Goal: Task Accomplishment & Management: Complete application form

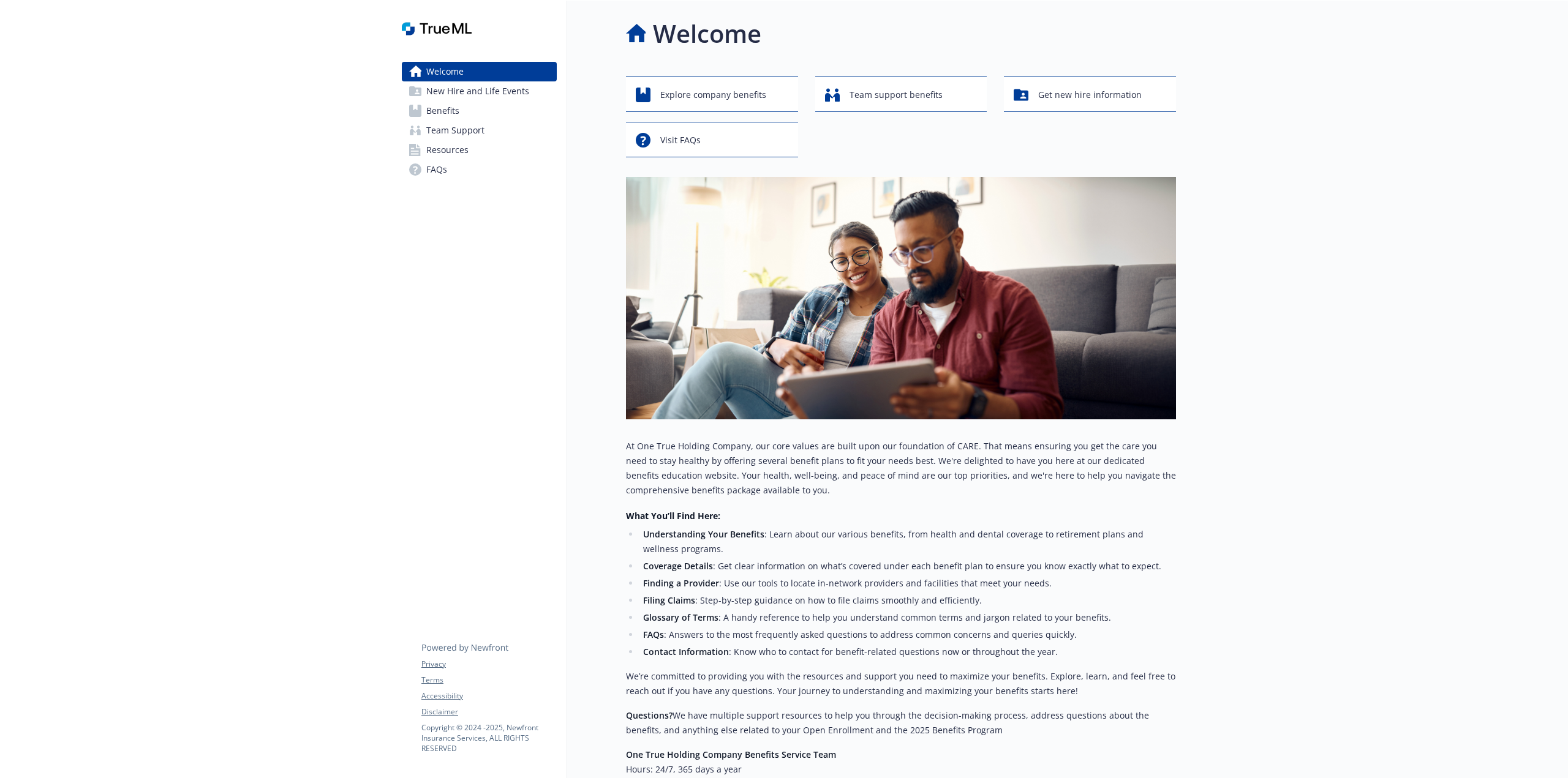
click at [454, 95] on span "New Hire and Life Events" at bounding box center [478, 91] width 103 height 19
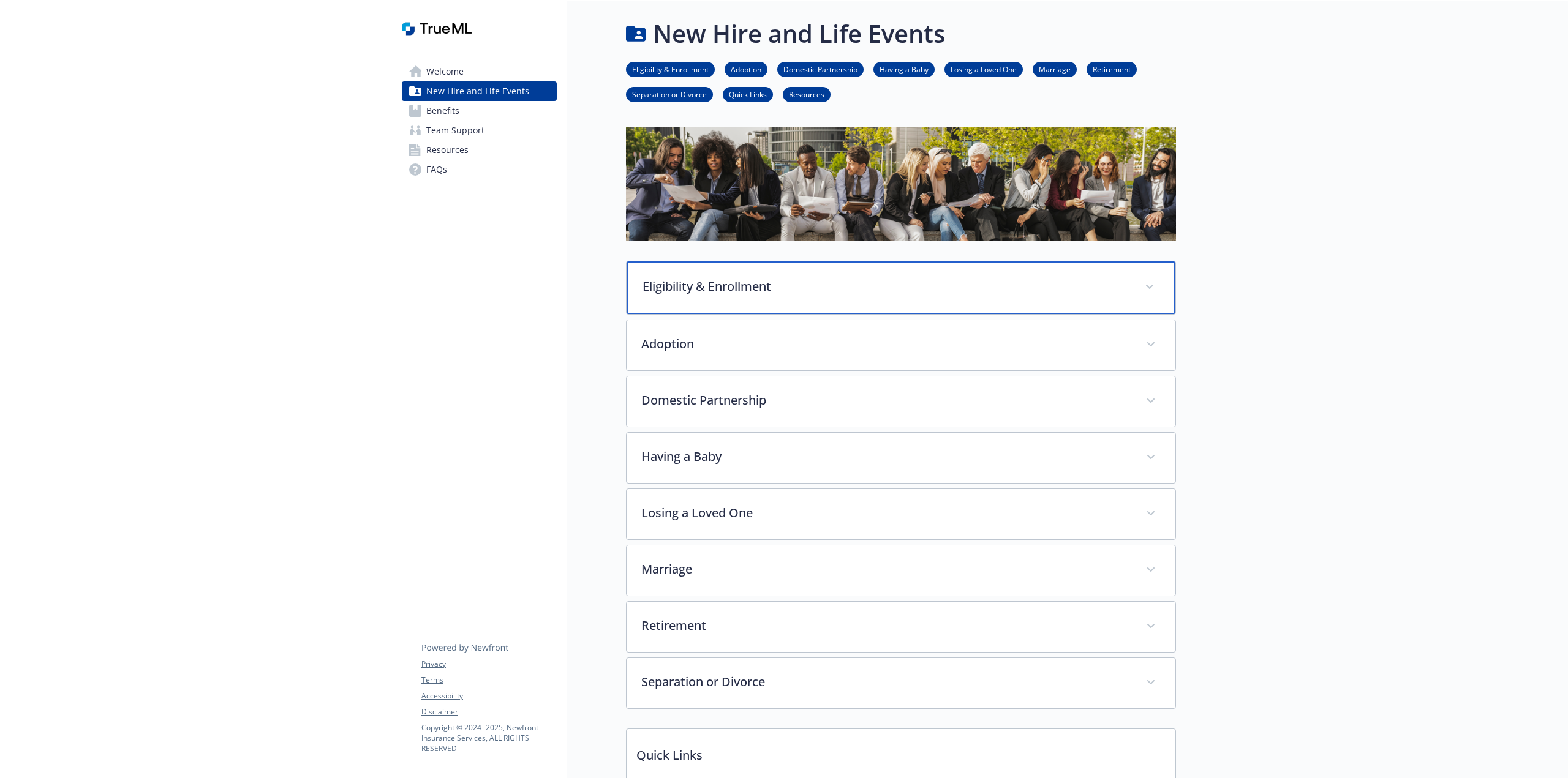
click at [714, 284] on p "Eligibility & Enrollment" at bounding box center [886, 286] width 487 height 19
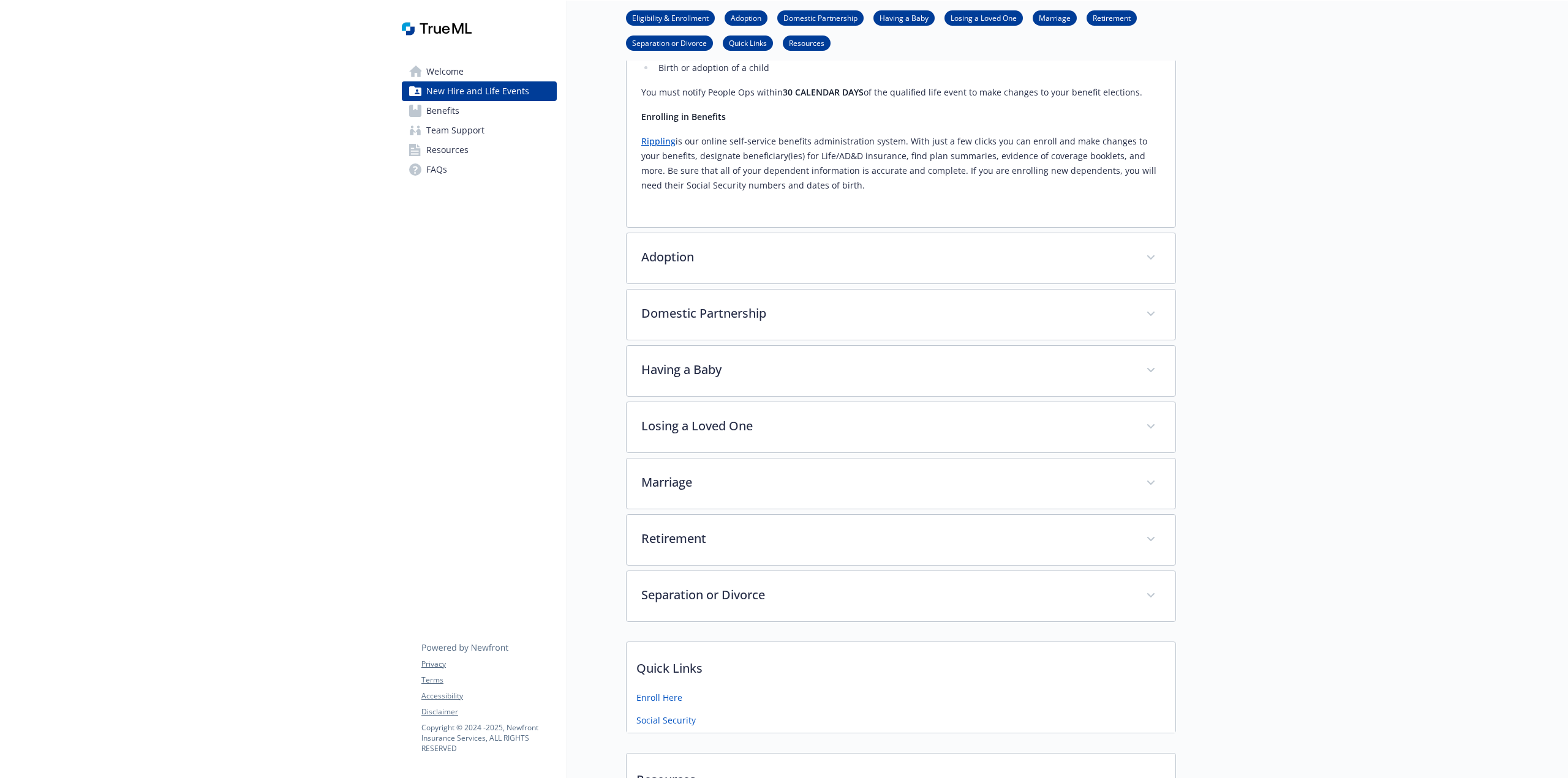
scroll to position [685, 0]
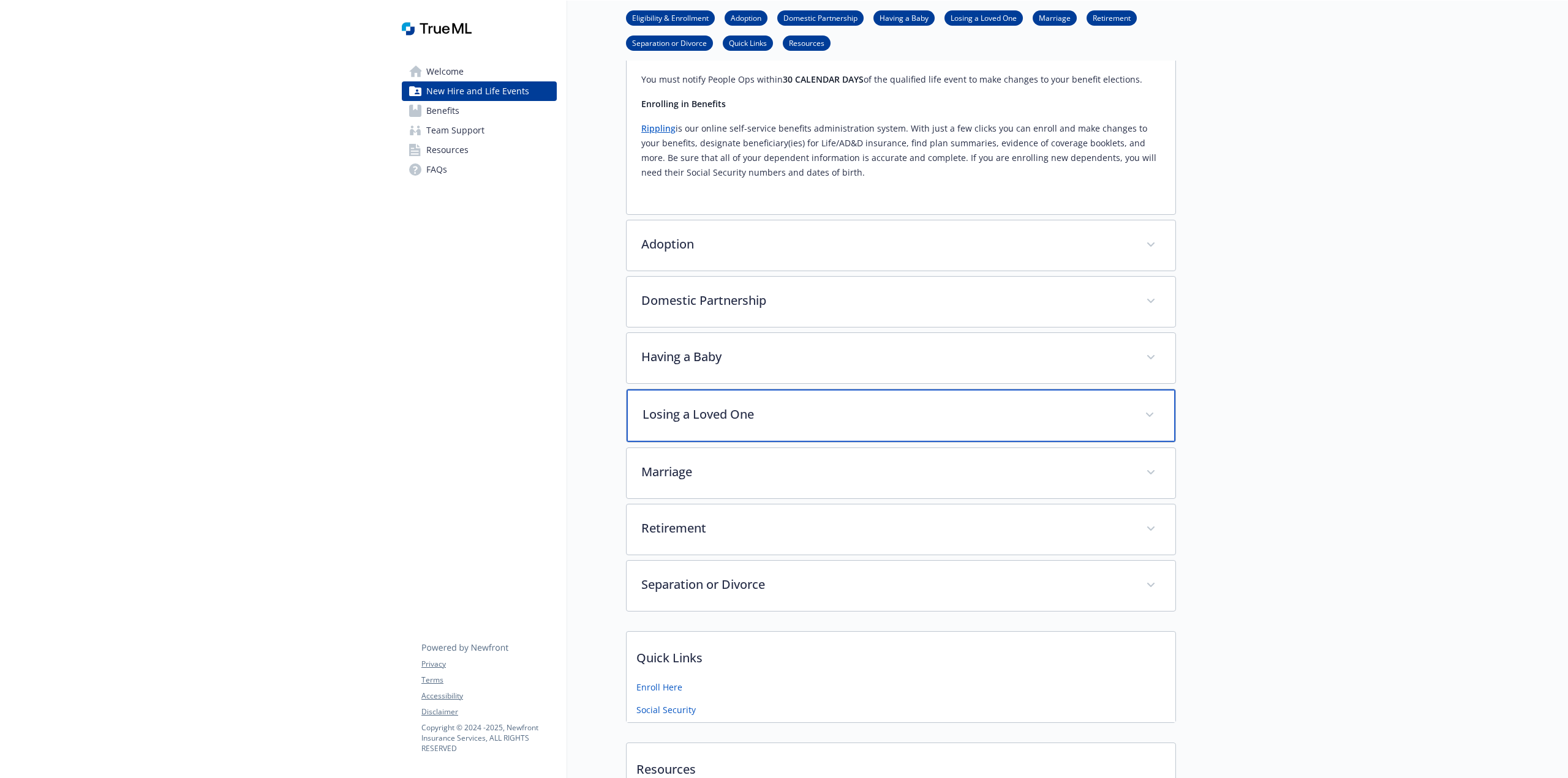
click at [828, 420] on p "Losing a Loved One" at bounding box center [886, 414] width 487 height 19
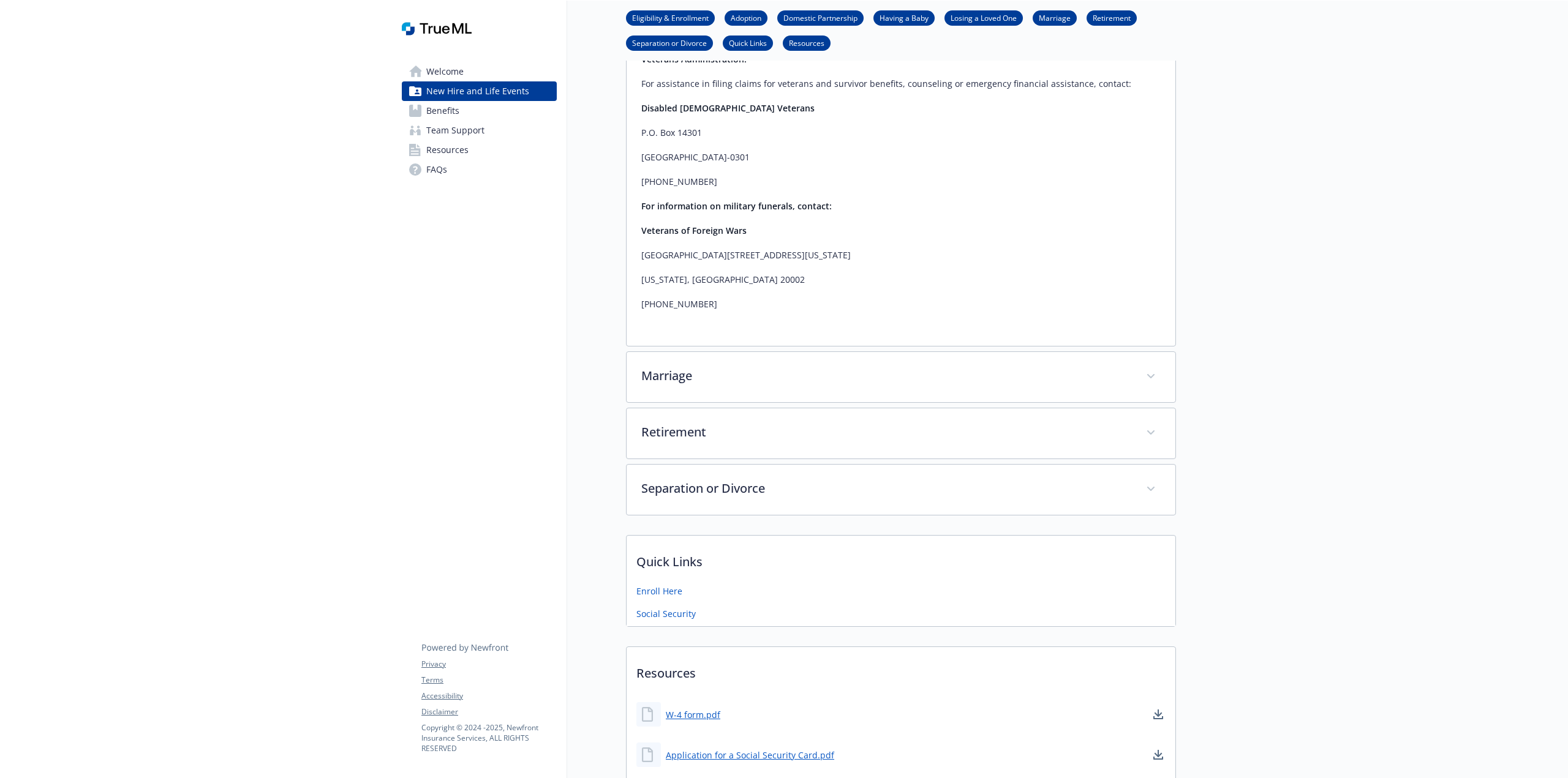
scroll to position [1649, 0]
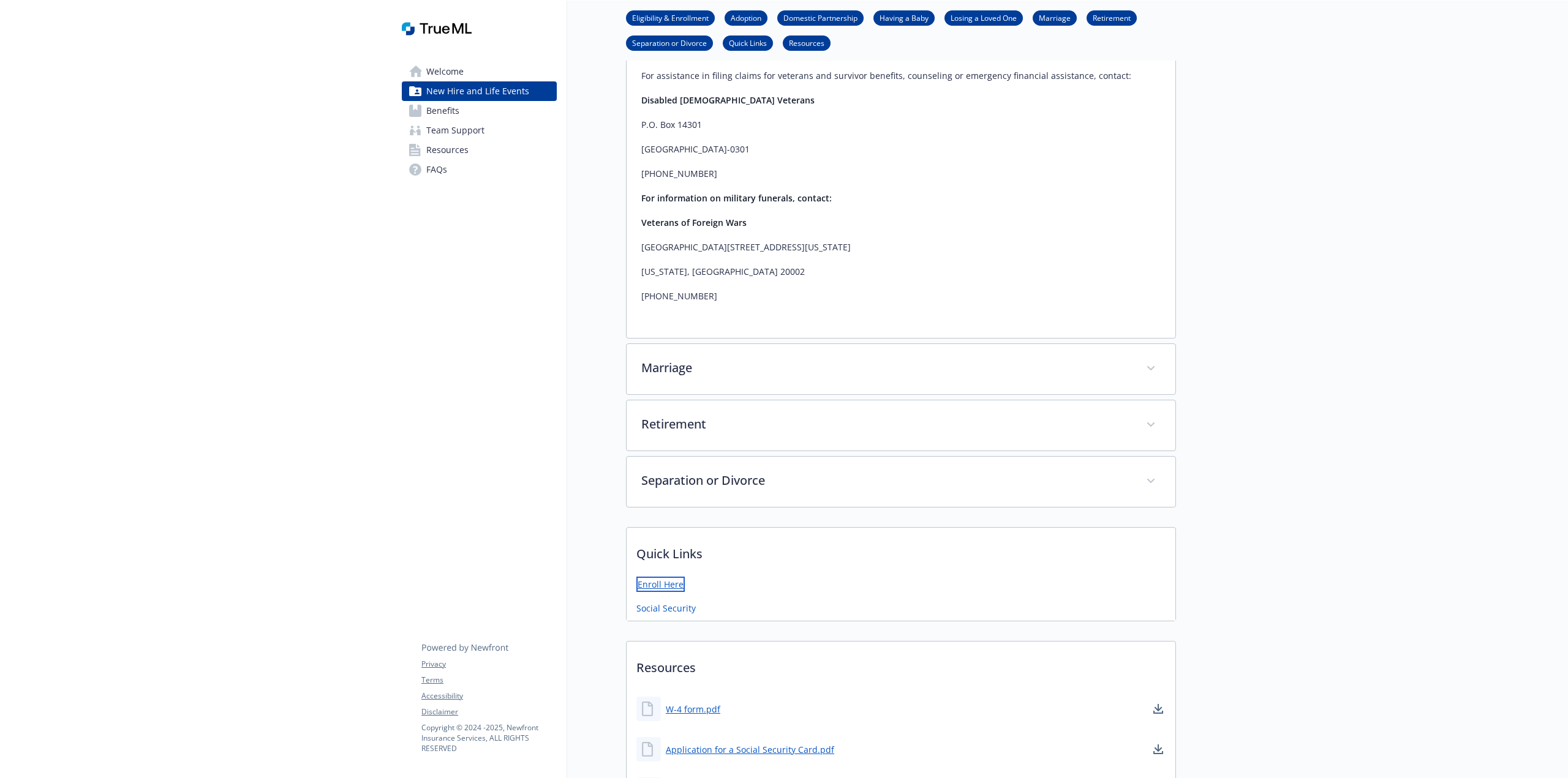
click at [676, 577] on link "Enroll Here" at bounding box center [660, 584] width 48 height 15
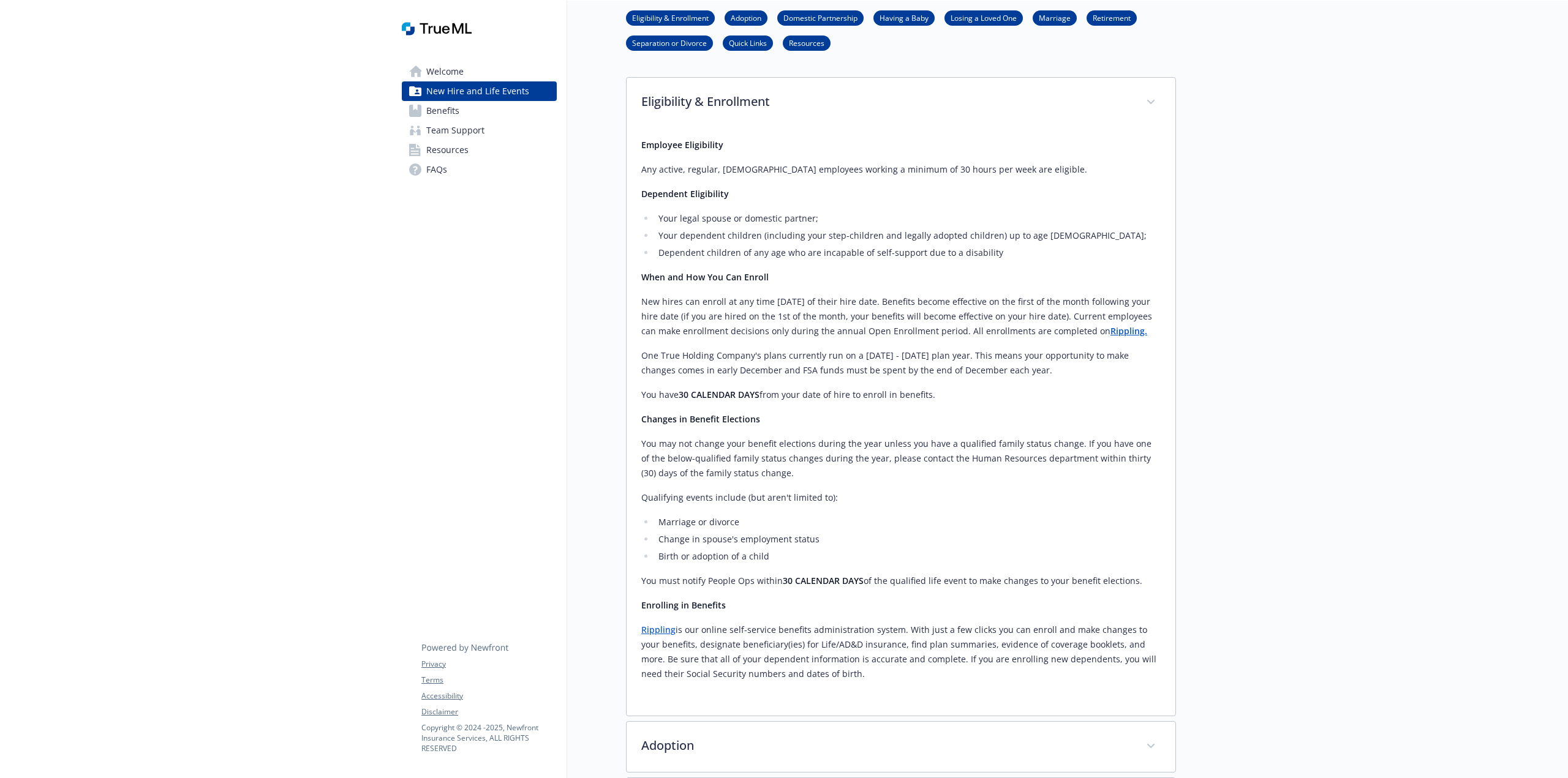
scroll to position [0, 0]
